Goal: Transaction & Acquisition: Purchase product/service

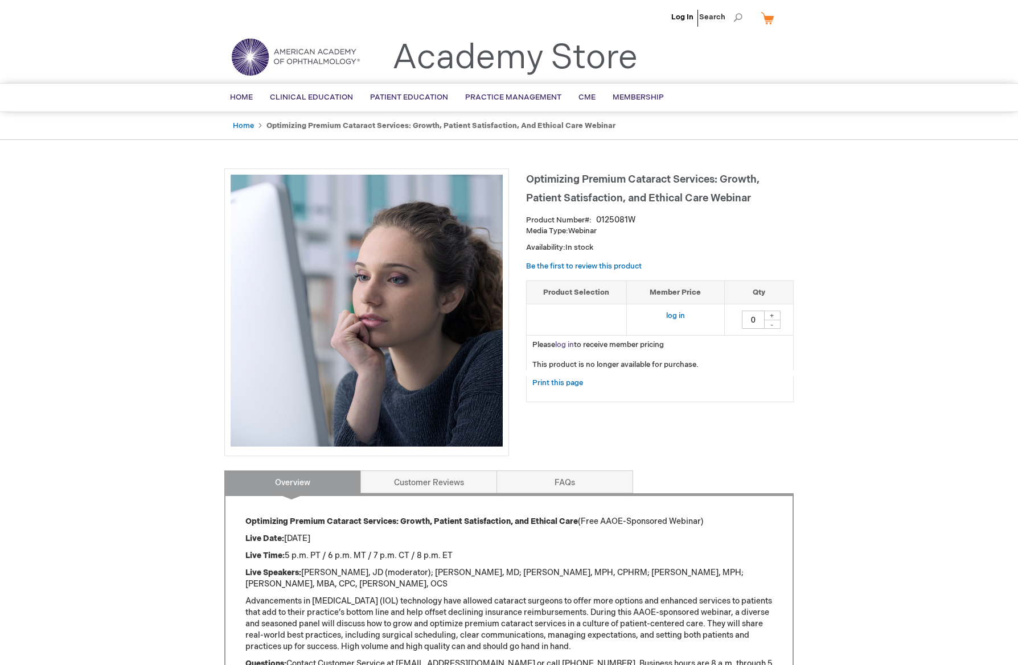
click at [565, 342] on link "log in" at bounding box center [564, 344] width 19 height 9
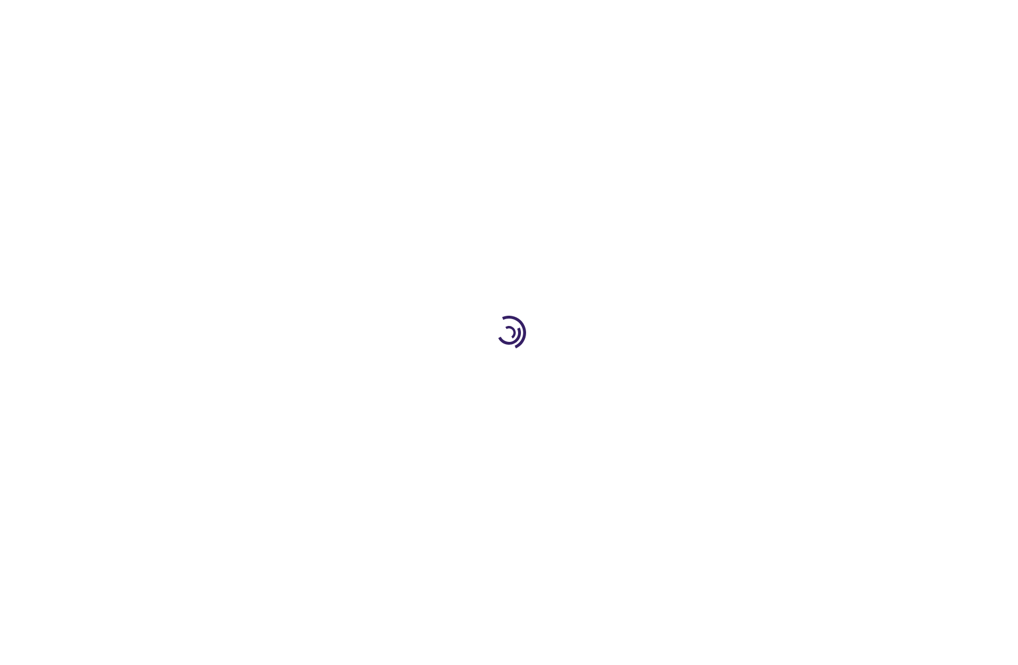
type input "0"
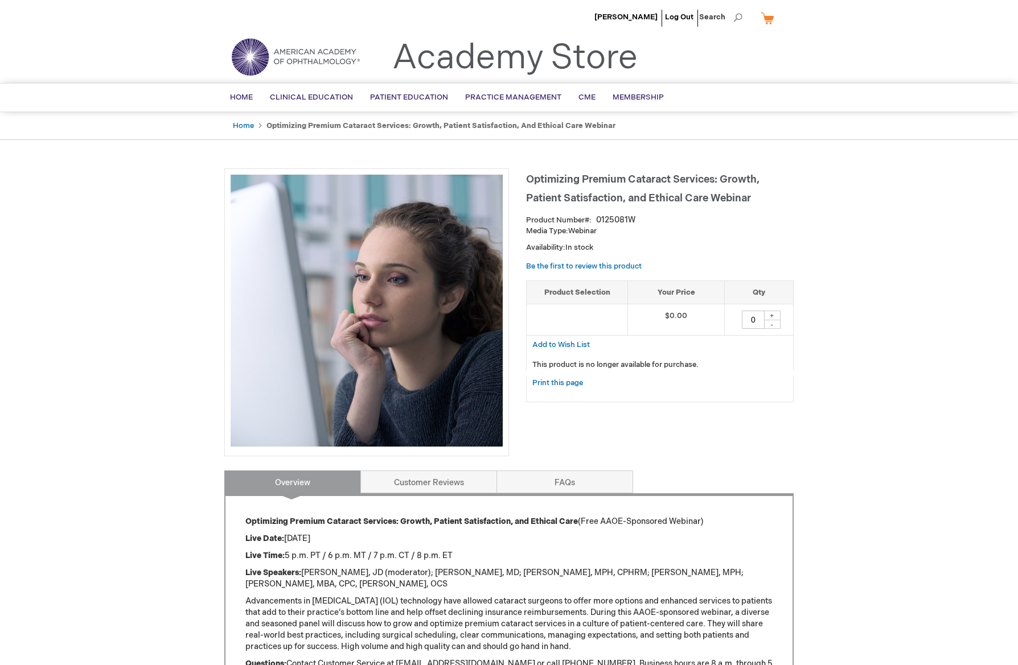
click at [769, 315] on div "+" at bounding box center [771, 316] width 17 height 10
click at [773, 315] on div "+" at bounding box center [771, 316] width 17 height 10
click at [771, 314] on div "+" at bounding box center [771, 316] width 17 height 10
click at [768, 321] on div "-" at bounding box center [771, 324] width 17 height 9
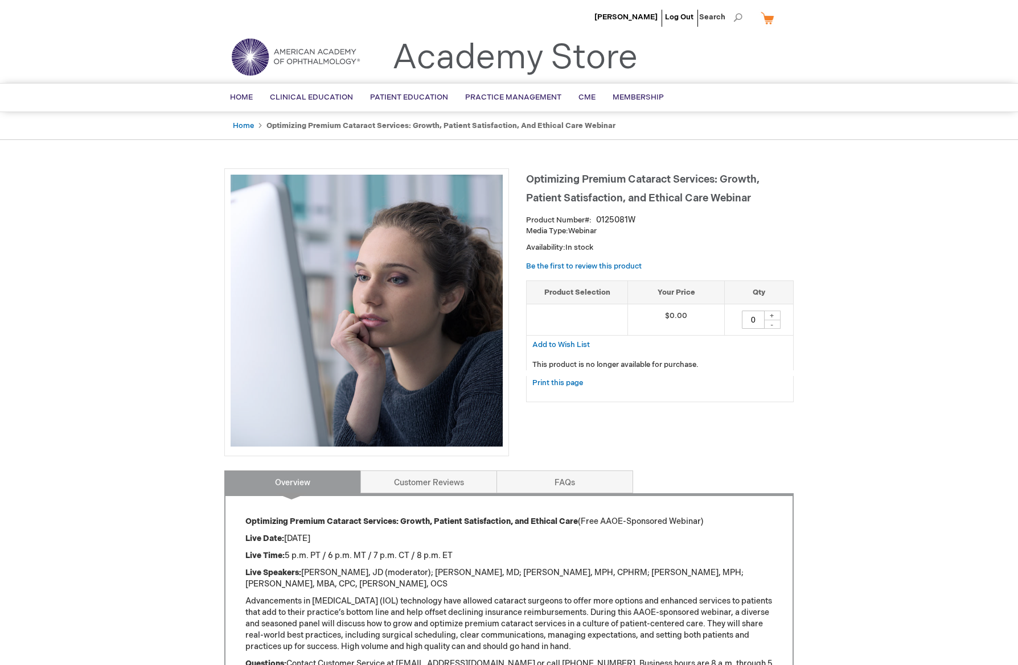
click at [712, 360] on p "This product is no longer available for purchase." at bounding box center [659, 365] width 255 height 11
click at [765, 257] on div "Optimizing Premium Cataract Services: Growth, Patient Satisfaction, and Ethical…" at bounding box center [659, 290] width 267 height 245
click at [582, 99] on span "CME" at bounding box center [586, 97] width 17 height 9
